Goal: Task Accomplishment & Management: Manage account settings

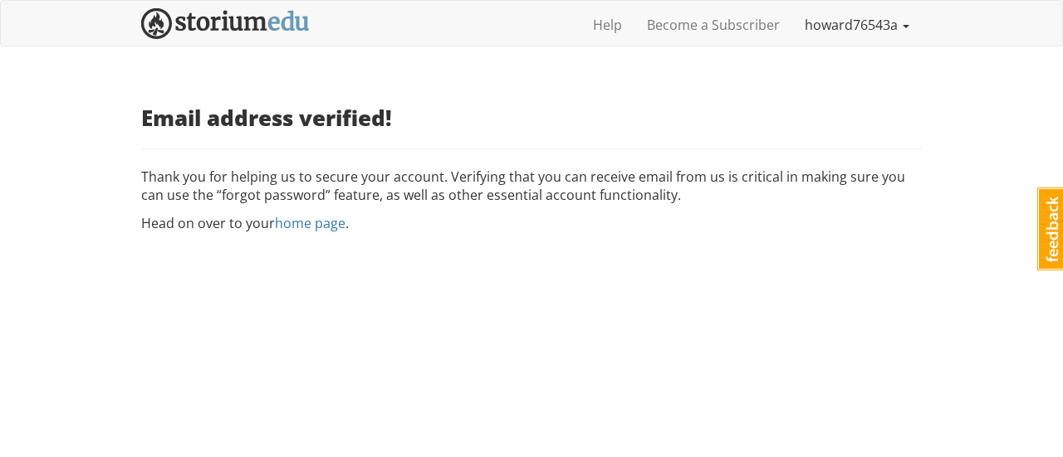
click at [881, 29] on link "howard76543a" at bounding box center [856, 25] width 129 height 42
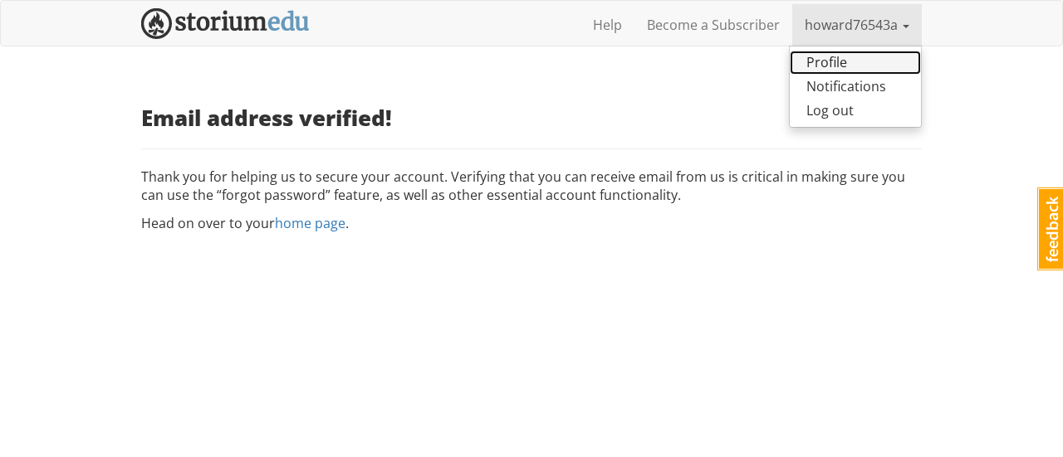
click at [850, 64] on link "Profile" at bounding box center [854, 63] width 131 height 24
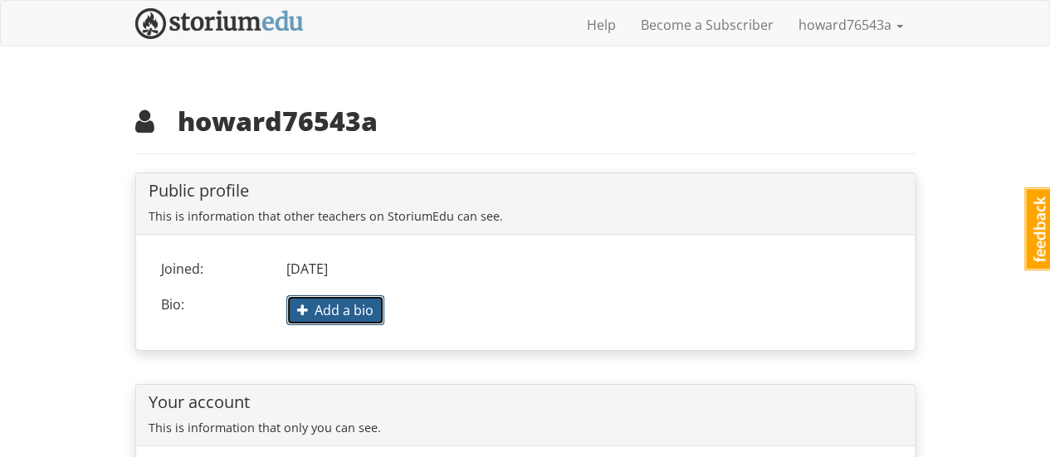
click at [309, 306] on span "Add a bio" at bounding box center [335, 310] width 76 height 18
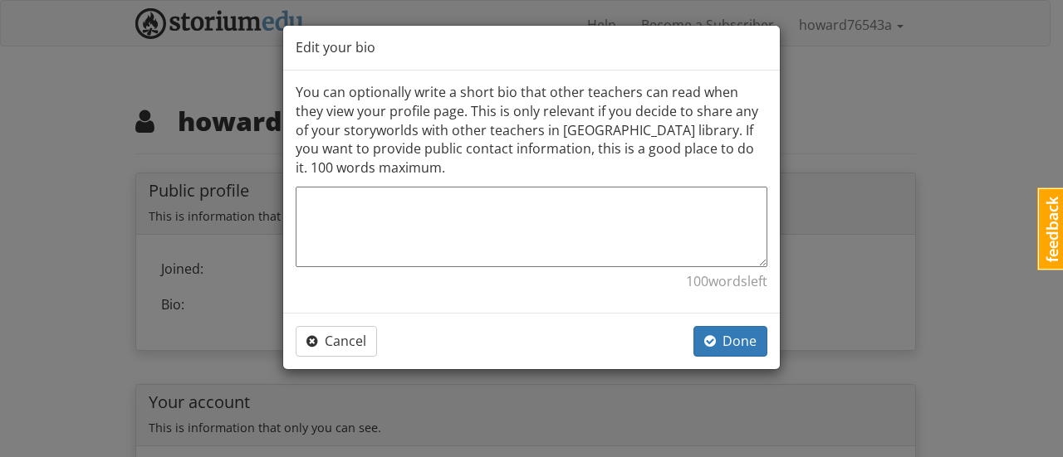
click at [399, 237] on textarea at bounding box center [531, 227] width 471 height 81
click at [369, 203] on textarea at bounding box center [531, 227] width 471 height 81
paste textarea "lorem://ips.dolorsitame.con.ad/ elit sedd、eiu、tempori：utlabo！ e，doloremagna！ali…"
type textarea "lorem://ips.dolorsitame.con.ad/ elit sedd、eiu、tempori：utlabo！ e，doloremagna！ali…"
type textarea "x"
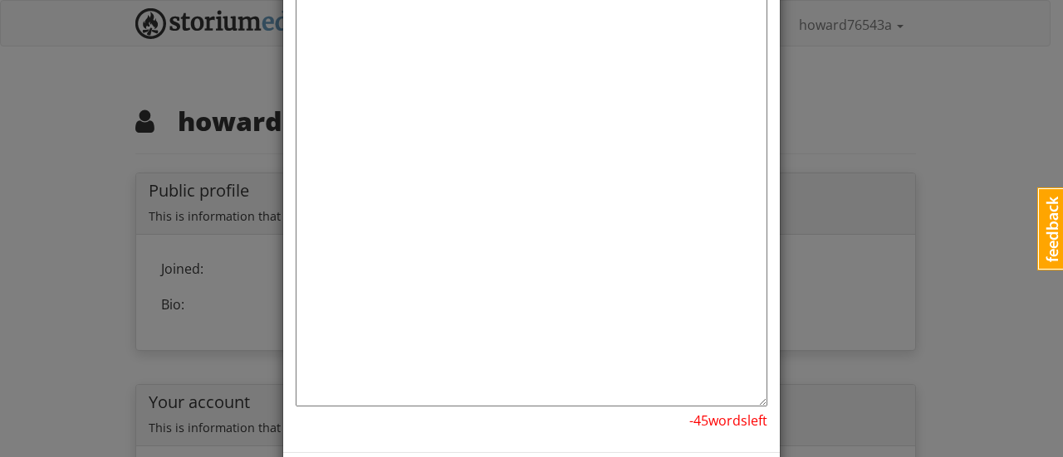
scroll to position [3501, 0]
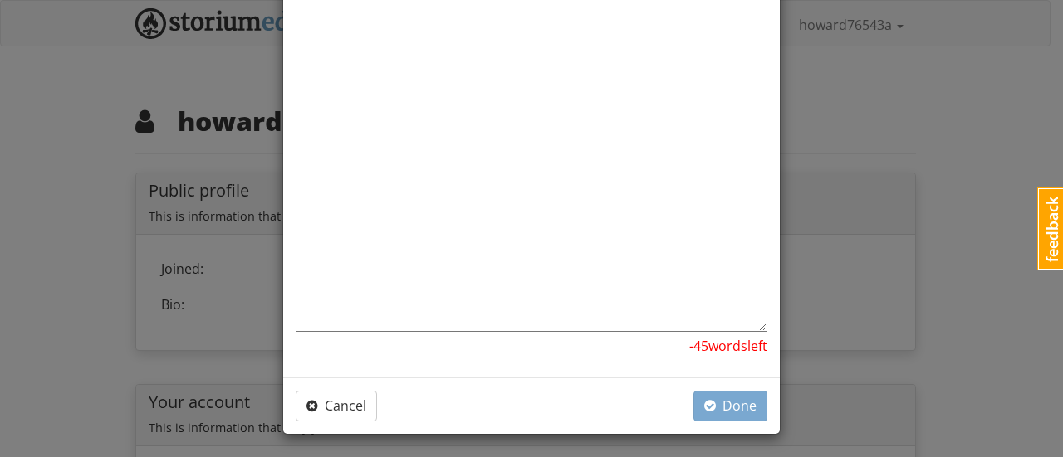
drag, startPoint x: 403, startPoint y: 254, endPoint x: 476, endPoint y: 301, distance: 87.7
drag, startPoint x: 410, startPoint y: 242, endPoint x: 535, endPoint y: 339, distance: 157.4
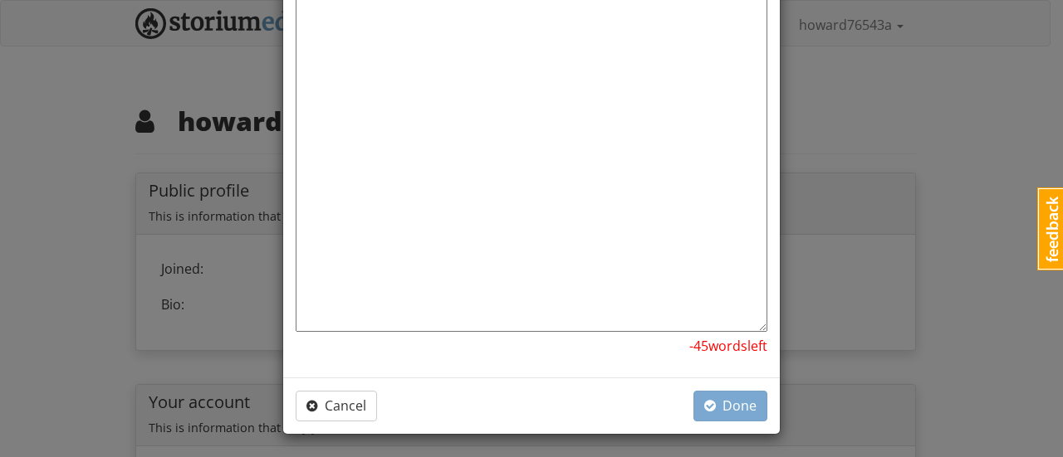
type textarea "lorem://ips.dolorsitame.con.ad/ elit sedd、eiu、tempori：utlabo！ e，doloremagna！ali…"
type textarea "x"
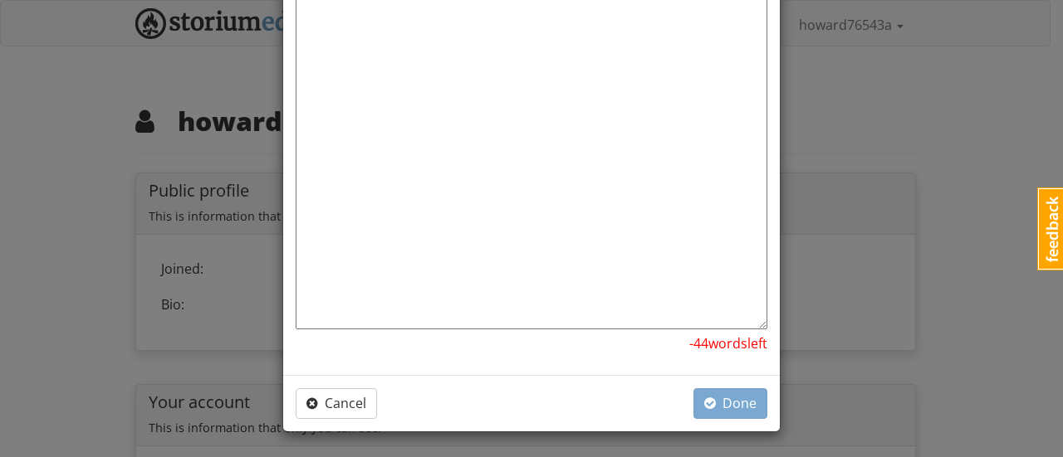
scroll to position [3426, 0]
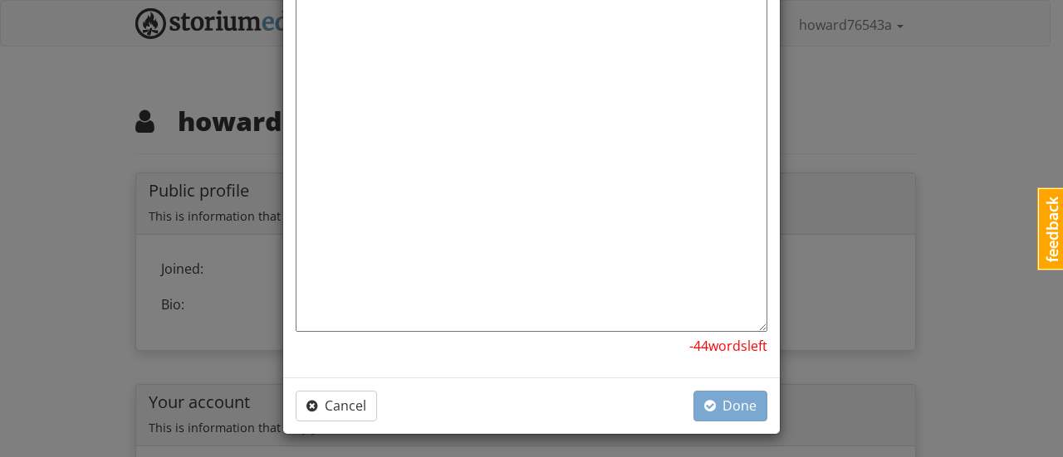
drag, startPoint x: 519, startPoint y: 108, endPoint x: 671, endPoint y: 318, distance: 259.2
type textarea "lorem://ips.dolorsitame.con.ad/ elit sedd、eiu、tempori：utlabo！ e，doloremagna！ali…"
type textarea "x"
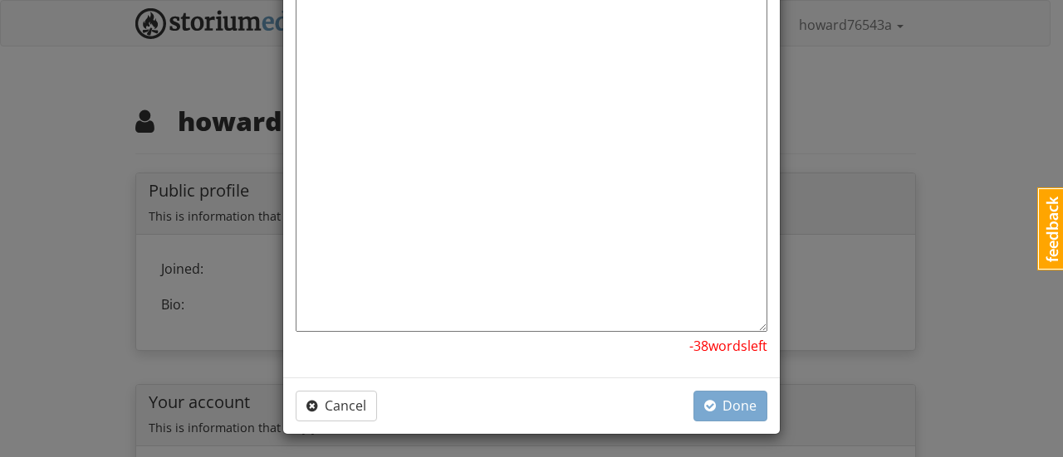
drag, startPoint x: 482, startPoint y: 78, endPoint x: 665, endPoint y: 406, distance: 375.3
type textarea "lorem://ips.dolorsitame.con.ad/ elit sedd、eiu、tempori：utlabo！ e，doloremagna！ali…"
type textarea "x"
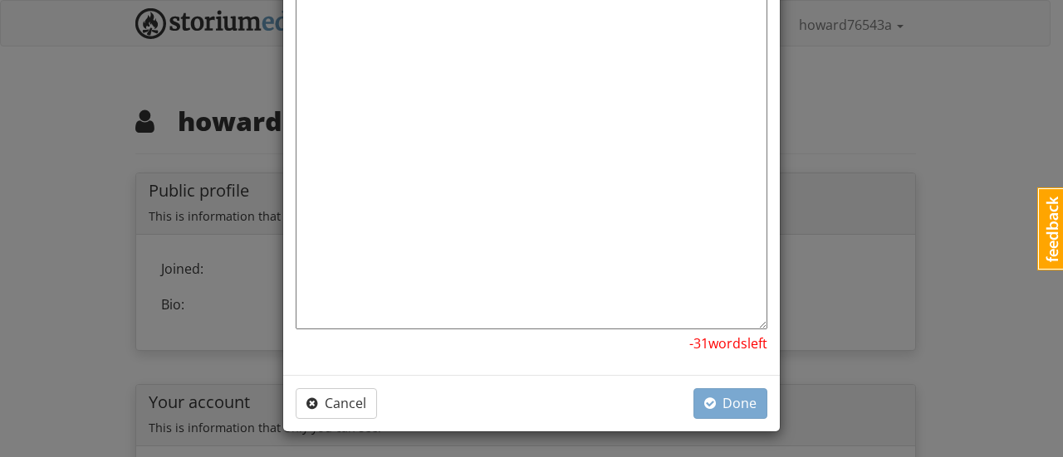
scroll to position [2970, 0]
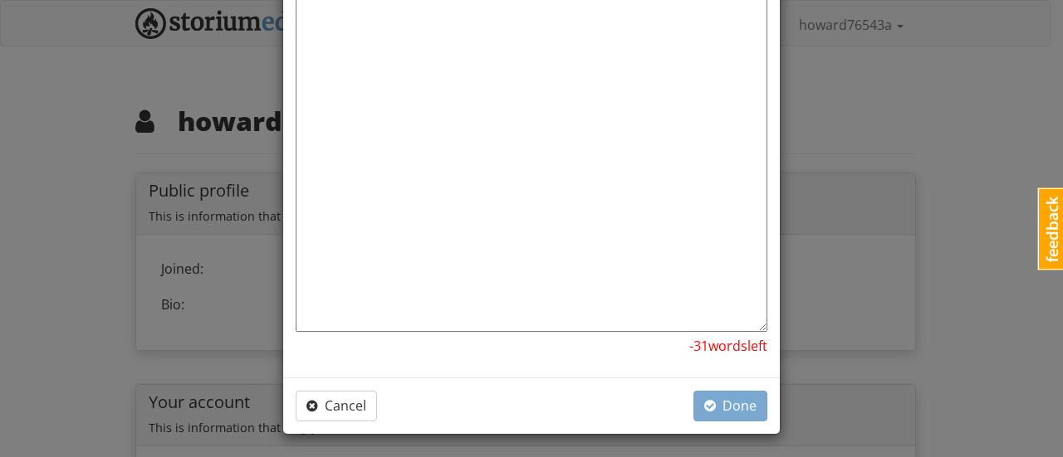
drag, startPoint x: 506, startPoint y: 72, endPoint x: 638, endPoint y: 341, distance: 299.2
type textarea "lorem://ips.dolorsitame.con.ad/ elit sedd、eiu、tempori：utlabo！ e，doloremagna！ali…"
type textarea "x"
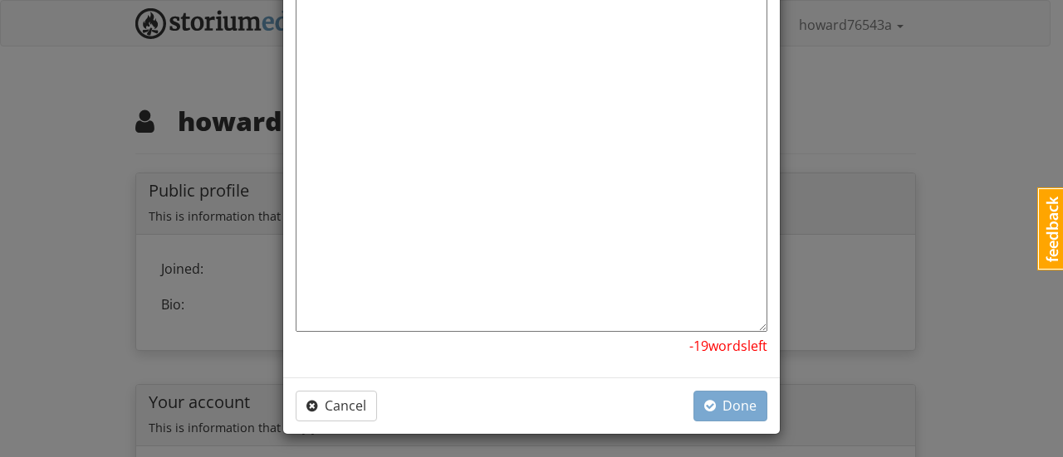
drag, startPoint x: 535, startPoint y: 89, endPoint x: 697, endPoint y: 338, distance: 297.0
type textarea "lorem://ips.dolorsitame.con.ad/ elit sedd、eiu、tempori：utlabo！ e，doloremagna！ali…"
type textarea "x"
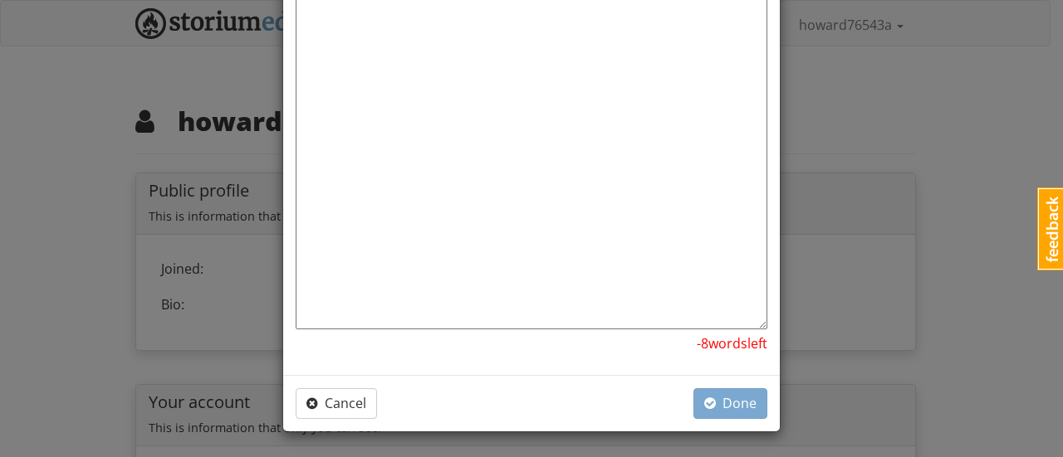
scroll to position [2496, 0]
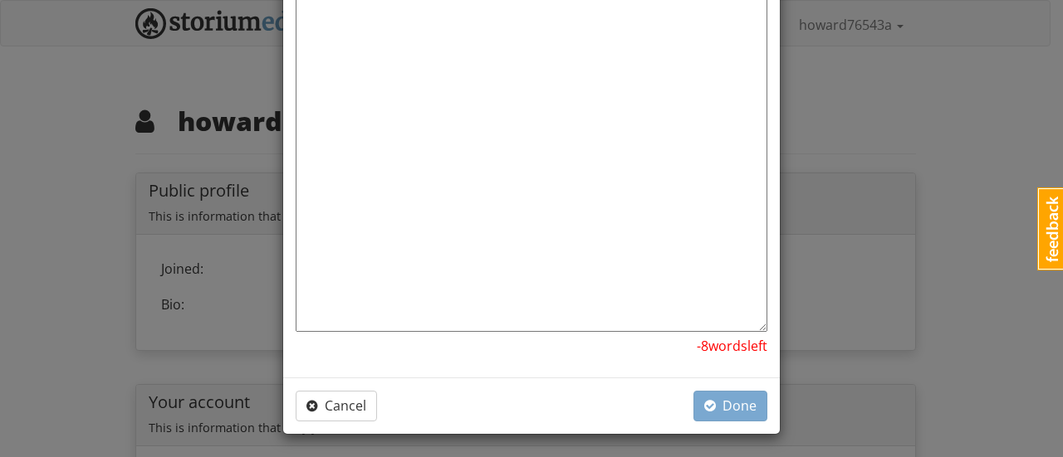
drag, startPoint x: 574, startPoint y: 240, endPoint x: 626, endPoint y: 344, distance: 116.6
type textarea "lorem://ips.dolorsitame.con.ad/ elit sedd、eiu、tempori：utlabo！ e，doloremagna！ali…"
type textarea "x"
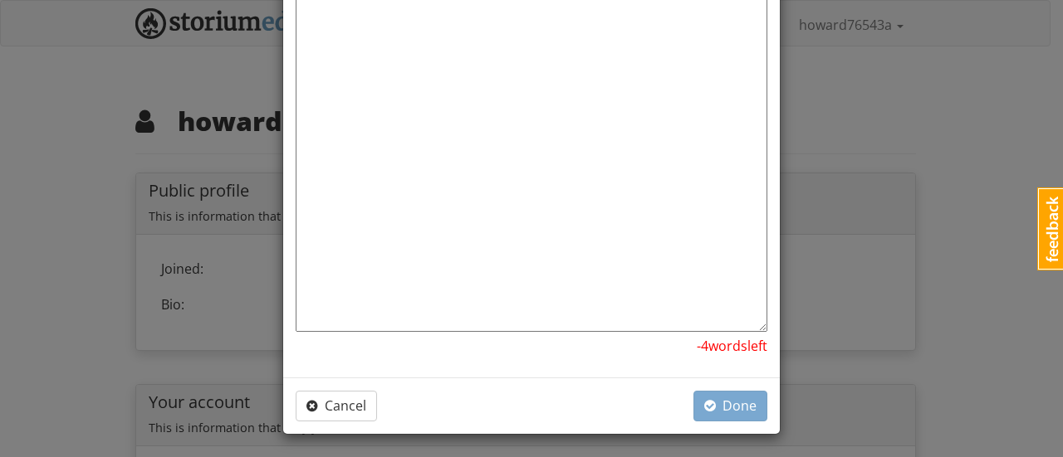
drag, startPoint x: 686, startPoint y: 280, endPoint x: 704, endPoint y: 337, distance: 60.1
type textarea "lorem://ips.dolorsitame.con.ad/ elit sedd、eiu、tempori：utlabo！ e，doloremagna！ali…"
type textarea "x"
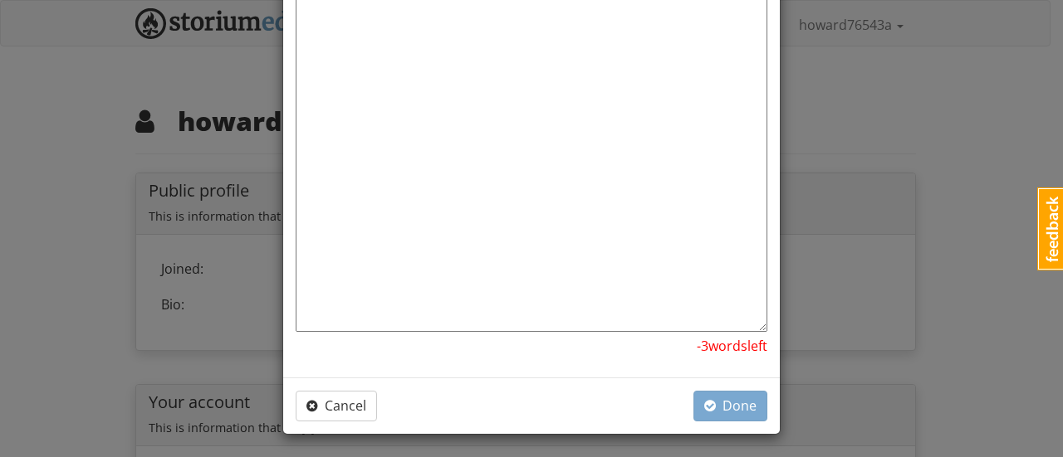
drag, startPoint x: 485, startPoint y: 258, endPoint x: 841, endPoint y: 349, distance: 367.6
click at [841, 349] on div "Edit your bio You can optionally write a short bio that other teachers can read…" at bounding box center [531, 228] width 1063 height 457
type textarea "lorem://ips.dolorsitame.con.ad/ elit sedd、eiu、tempori：utlabo！ e，doloremagna！ali…"
type textarea "x"
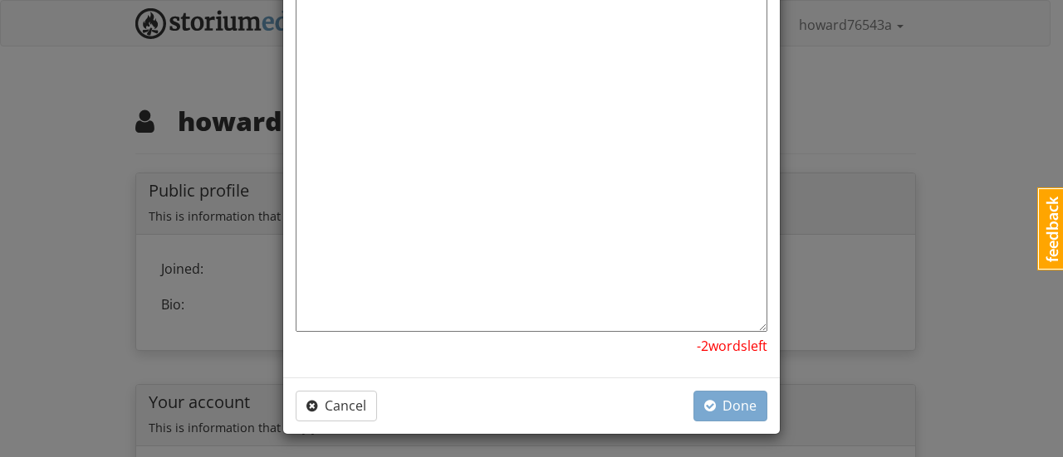
drag, startPoint x: 437, startPoint y: 301, endPoint x: 525, endPoint y: 346, distance: 98.0
type textarea "lorem://ips.dolorsitame.con.ad/ elit sedd、eiu、tempori：utlabo！ e，doloremagna！ali…"
type textarea "x"
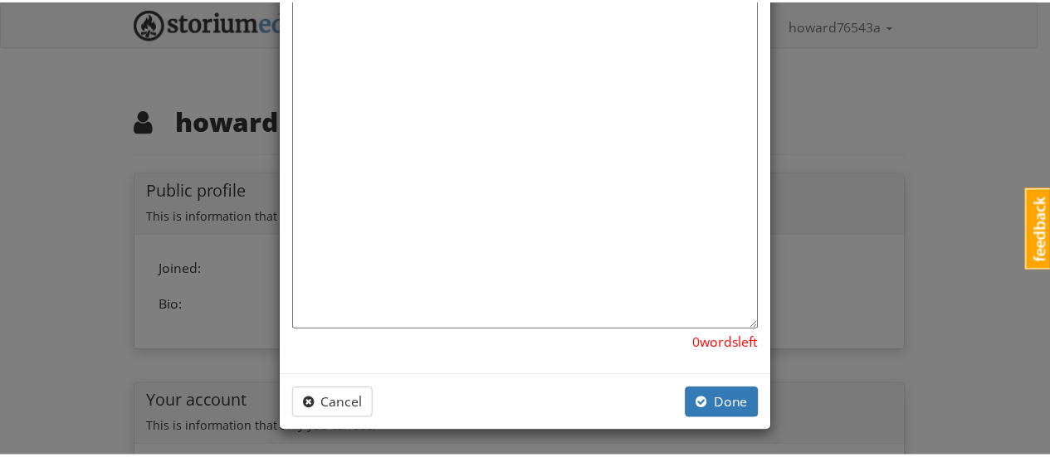
scroll to position [2306, 0]
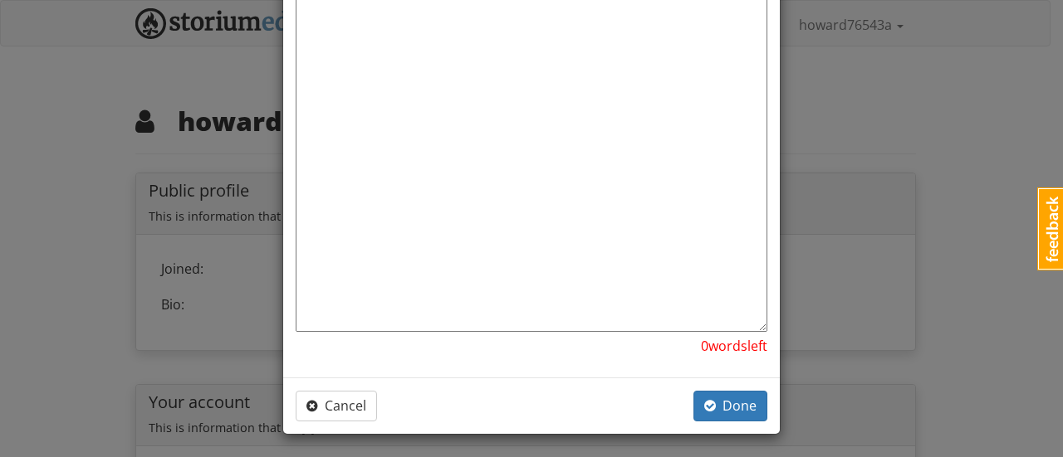
type textarea "lorem://ips.dolorsitame.con.ad/ elit sedd、eiu、tempori：utlabo！ e，doloremagna！ali…"
type textarea "x"
type textarea "lorem://ips.dolorsitame.con.ad/ elit sedd、eiu、tempori：utlabo！ e，doloremagna！ali…"
type textarea "x"
type textarea "lorem://ips.dolorsitame.con.ad/ elit sedd、eiu、tempori：utlabo！ e，doloremagna！ali…"
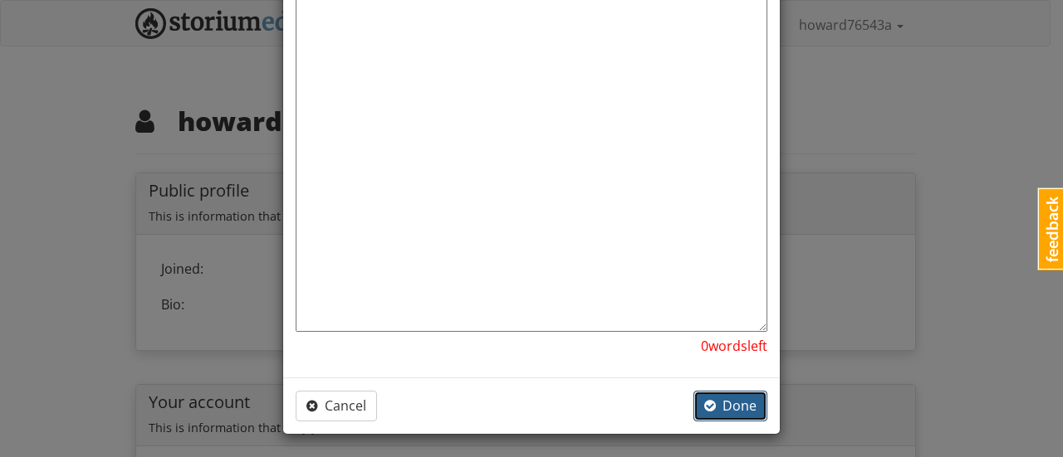
click at [724, 399] on span "Done" at bounding box center [730, 406] width 52 height 18
type textarea "x"
